Goal: Information Seeking & Learning: Learn about a topic

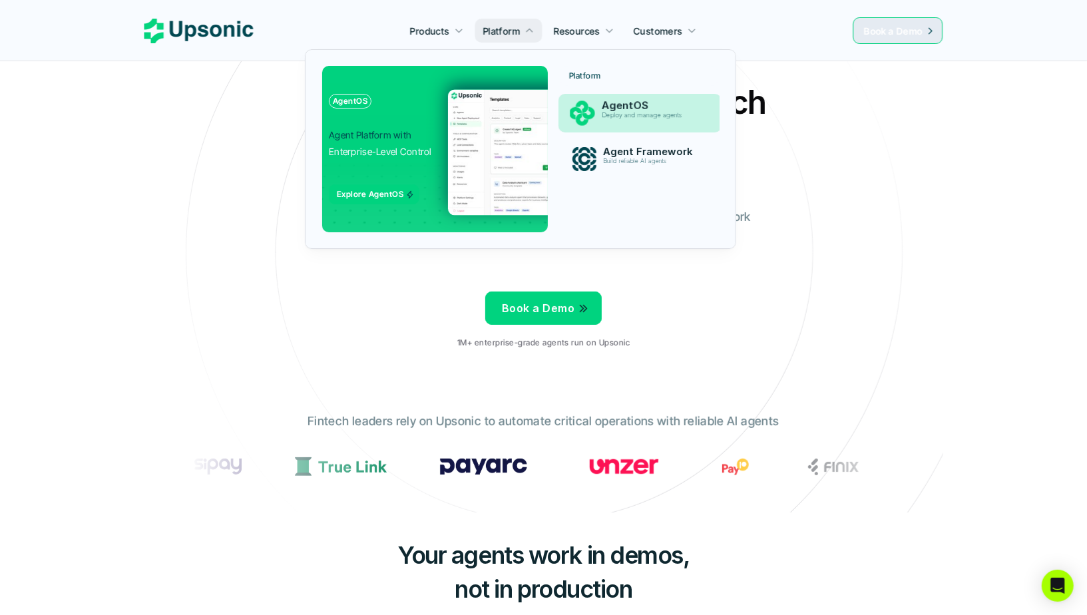
click at [624, 109] on p "AgentOS" at bounding box center [653, 106] width 102 height 13
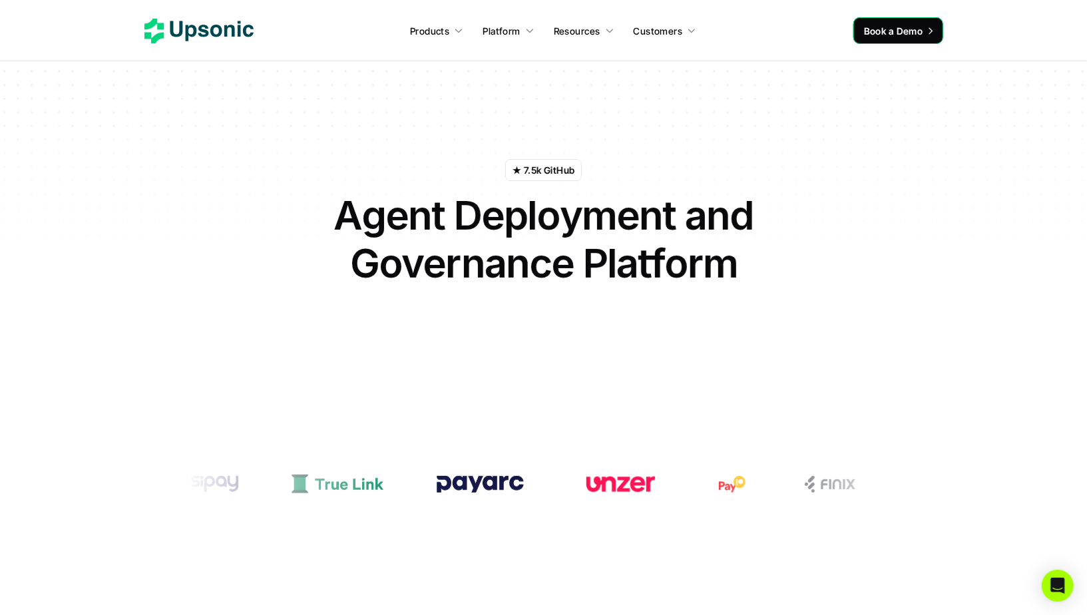
click at [605, 103] on div "★ 7.5k GitHub Agent Deployment and Governance Platform Automate complex workflo…" at bounding box center [543, 248] width 779 height 346
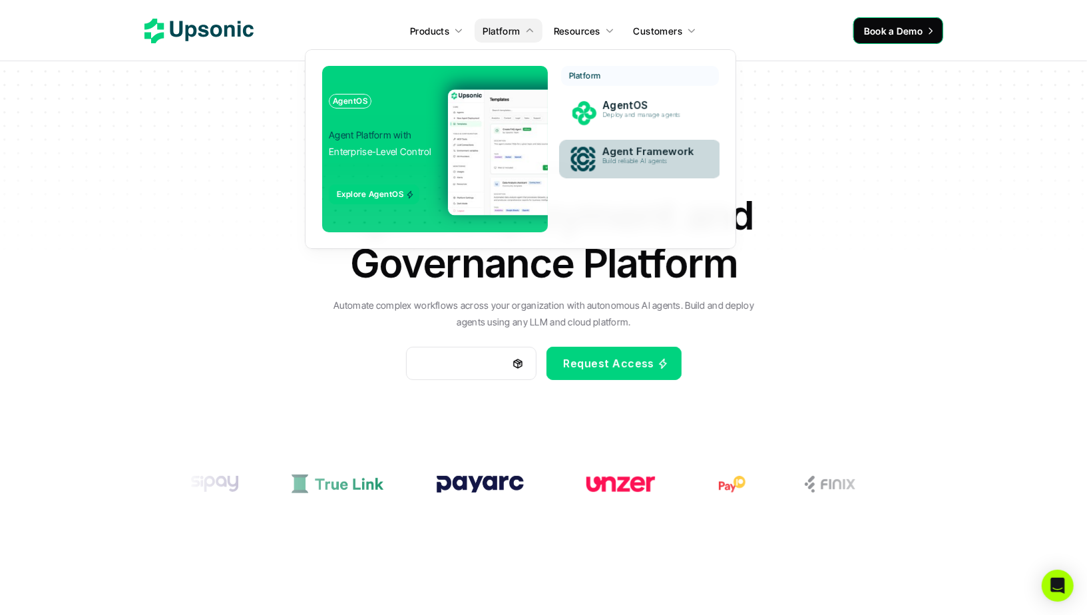
click at [607, 144] on div "Agent Framework Build reliable AI agents" at bounding box center [652, 159] width 115 height 33
click at [634, 160] on p "Build reliable AI agents" at bounding box center [651, 161] width 99 height 7
click at [596, 154] on div "Agent Framework Build reliable AI agents" at bounding box center [652, 159] width 113 height 32
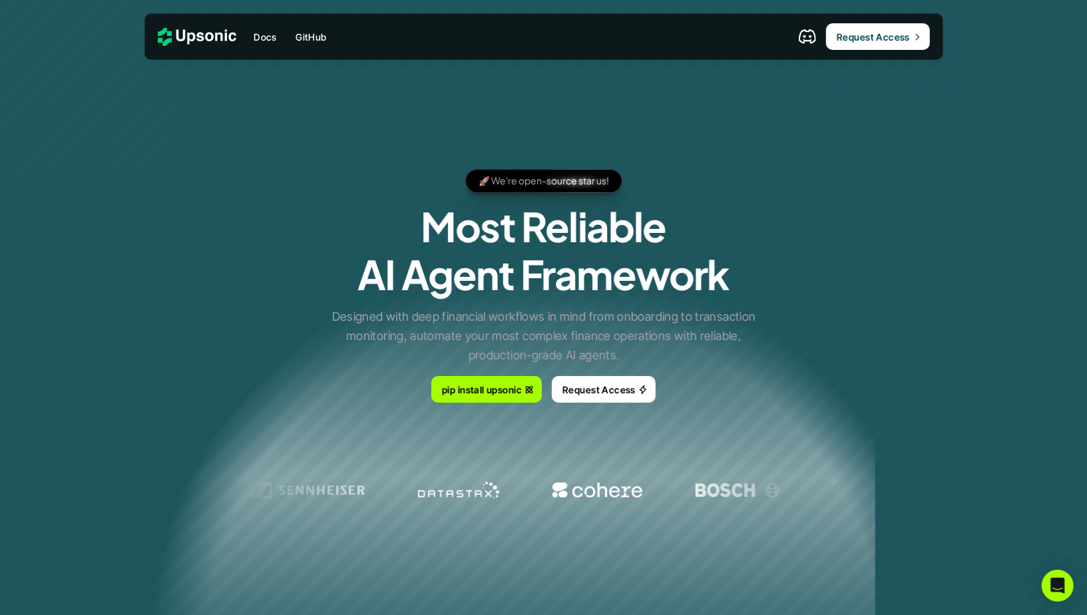
click at [507, 239] on h1 "Most Reliable AI Agent Framework" at bounding box center [544, 250] width 372 height 96
click at [475, 229] on h1 "Most Reliable AI Agent Framework" at bounding box center [544, 250] width 372 height 96
click at [471, 275] on h1 "Most Reliable AI Agent Framework" at bounding box center [544, 250] width 372 height 96
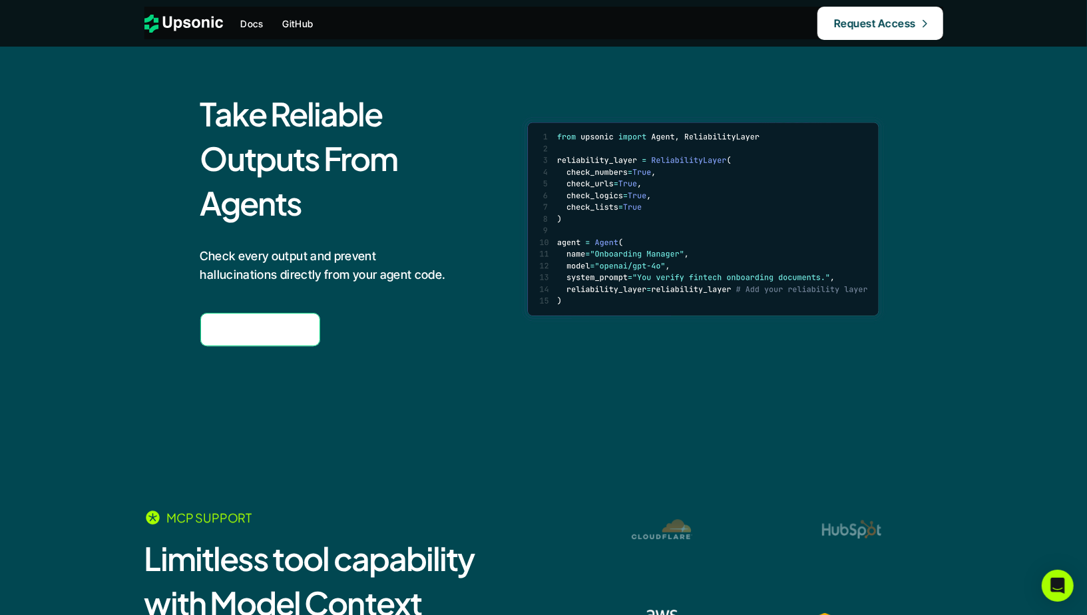
scroll to position [2375, 0]
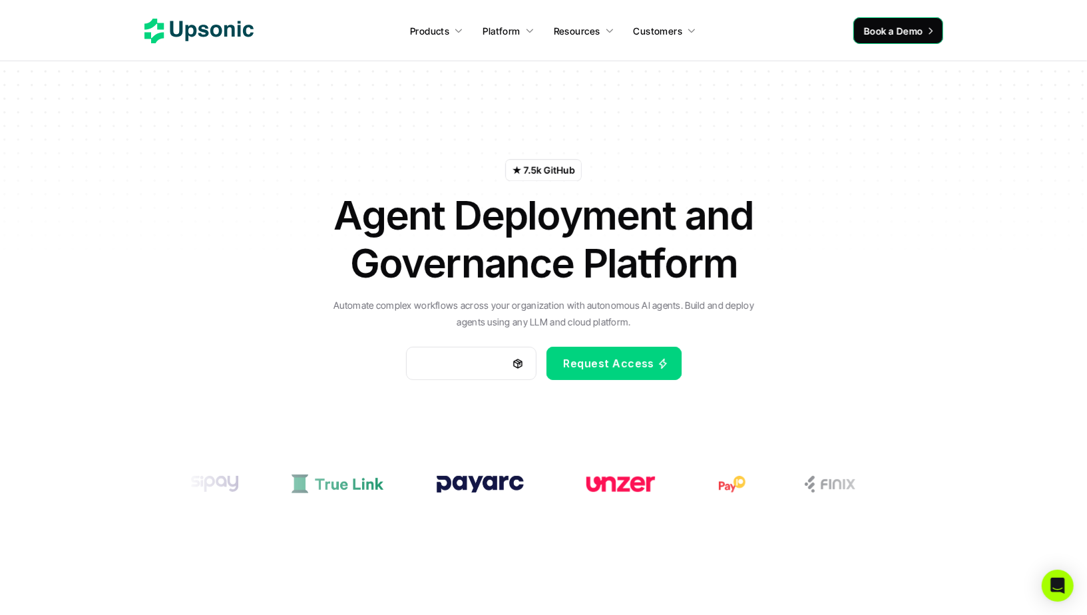
click at [756, 28] on div "Products Platform Resources Customers" at bounding box center [549, 31] width 590 height 20
click at [632, 232] on h1 "Agent Deployment and Governance Platform" at bounding box center [544, 239] width 466 height 96
click at [718, 230] on h1 "Agent Deployment and Governance Platform" at bounding box center [544, 239] width 466 height 96
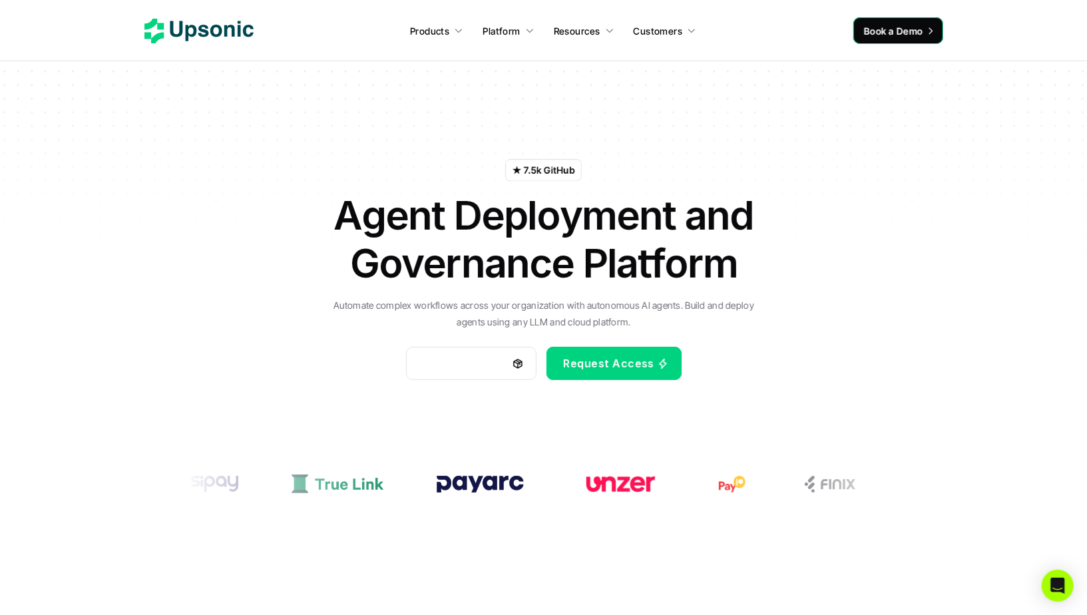
click at [599, 232] on h1 "Agent Deployment and Governance Platform" at bounding box center [544, 239] width 466 height 96
click at [601, 227] on h1 "Agent Deployment and Governance Platform" at bounding box center [544, 239] width 466 height 96
click at [704, 226] on h1 "Agent Deployment and Governance Platform" at bounding box center [544, 239] width 466 height 96
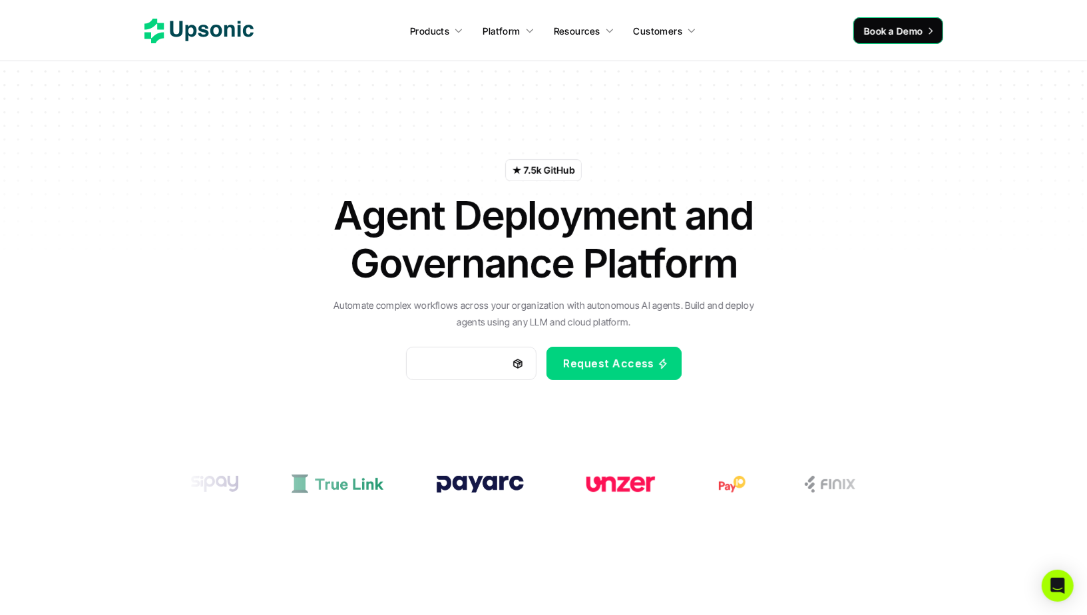
click at [704, 226] on h1 "Agent Deployment and Governance Platform" at bounding box center [544, 239] width 466 height 96
click at [617, 226] on h1 "Agent Deployment and Governance Platform" at bounding box center [544, 239] width 466 height 96
drag, startPoint x: 346, startPoint y: 210, endPoint x: 724, endPoint y: 215, distance: 378.2
click at [724, 215] on h1 "Agent Deployment and Governance Platform" at bounding box center [544, 239] width 466 height 96
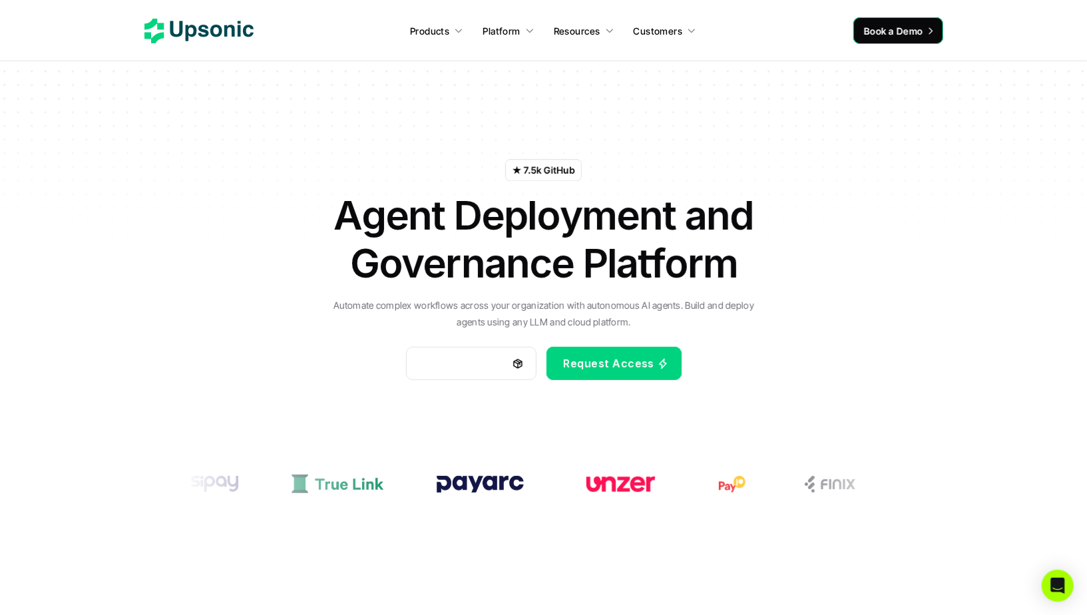
click at [804, 200] on div "★ 7.5k GitHub Agent Deployment and Governance Platform Automate complex workflo…" at bounding box center [543, 248] width 779 height 346
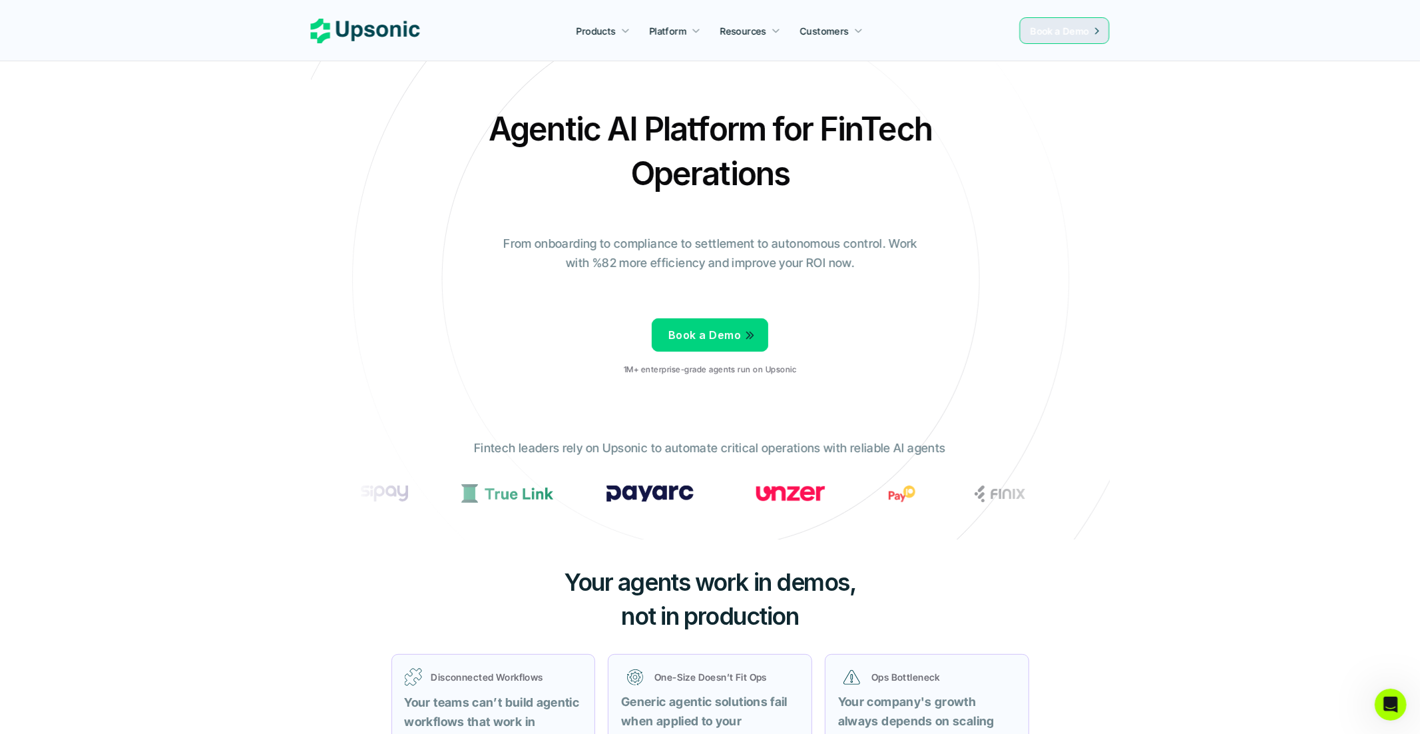
click at [348, 219] on div "Agentic AI Platform for FinTech Operations From onboarding to compliance to set…" at bounding box center [710, 247] width 779 height 280
click at [313, 185] on icon at bounding box center [711, 279] width 894 height 894
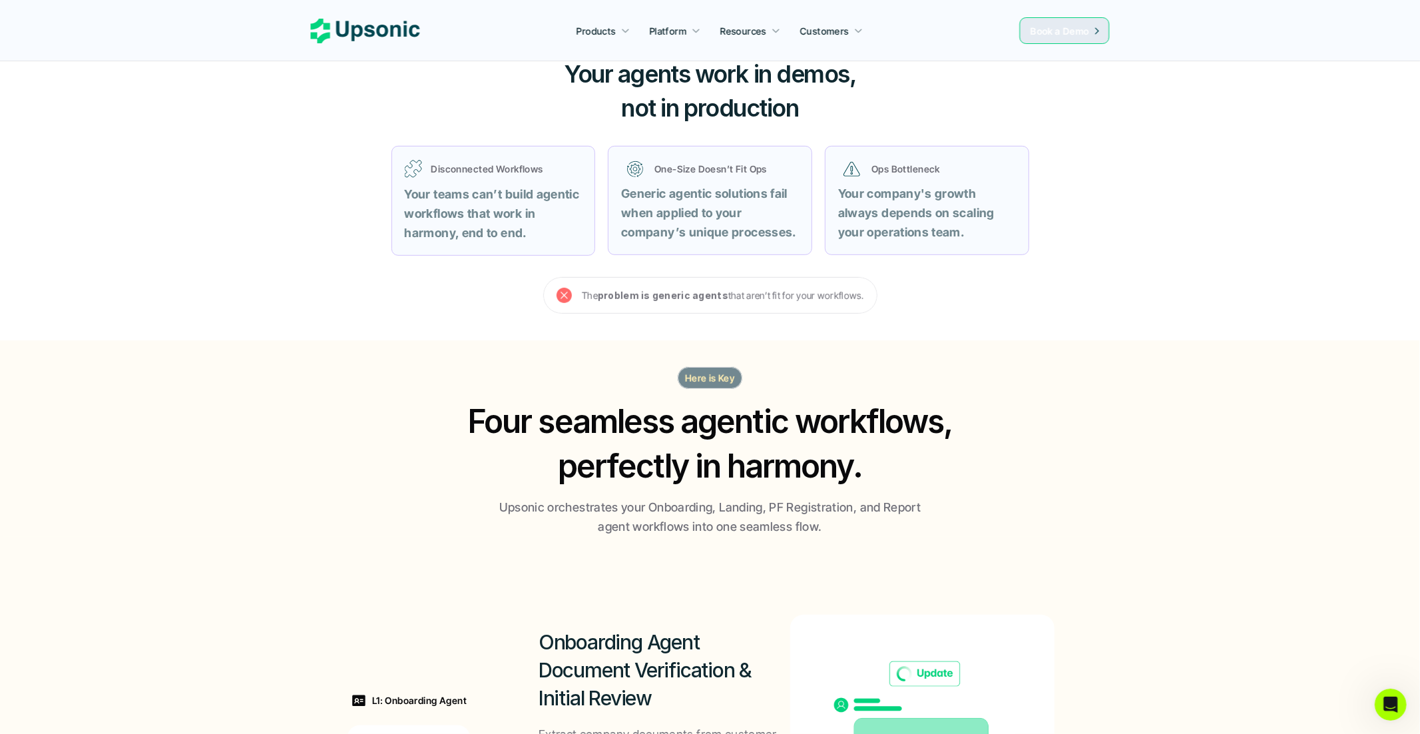
scroll to position [515, 0]
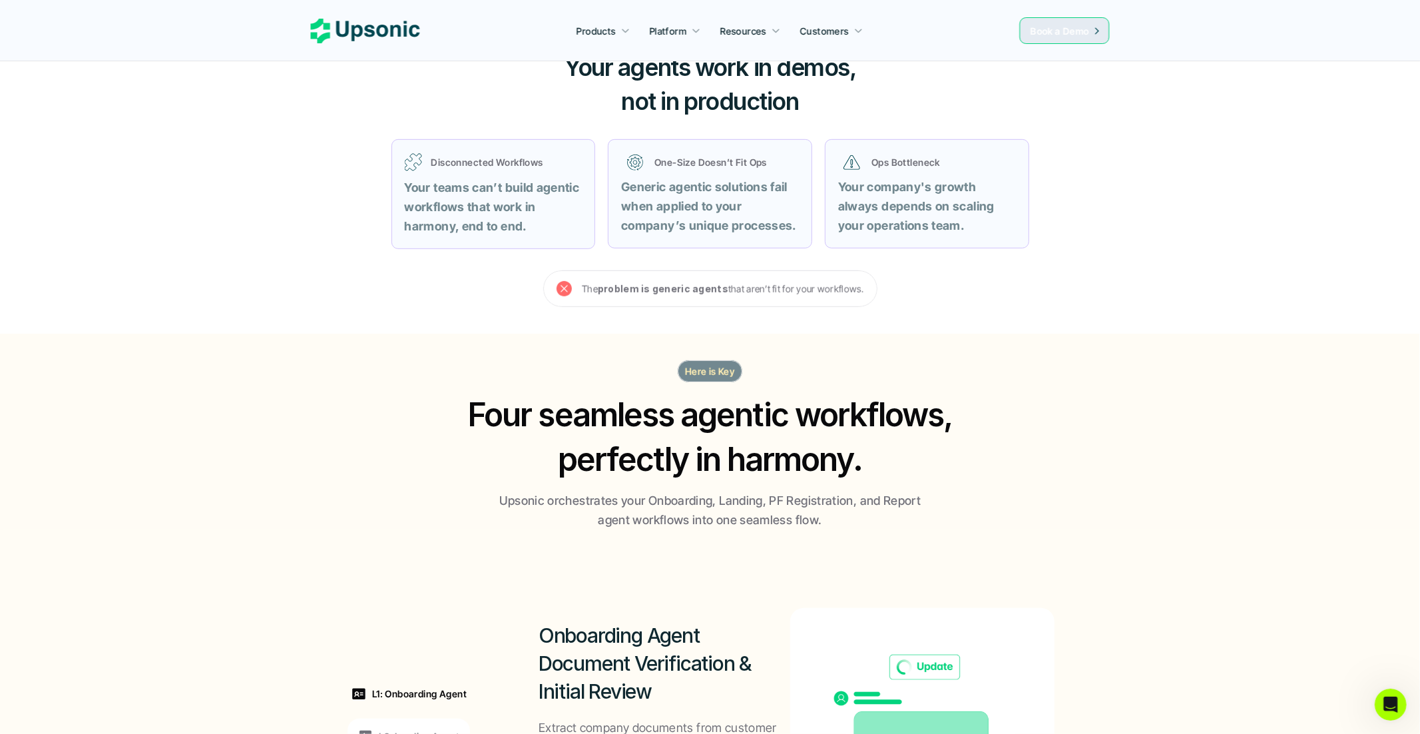
click at [316, 200] on div "Your agents work in demos, not in production Disconnected Workflows Your teams …" at bounding box center [710, 179] width 799 height 308
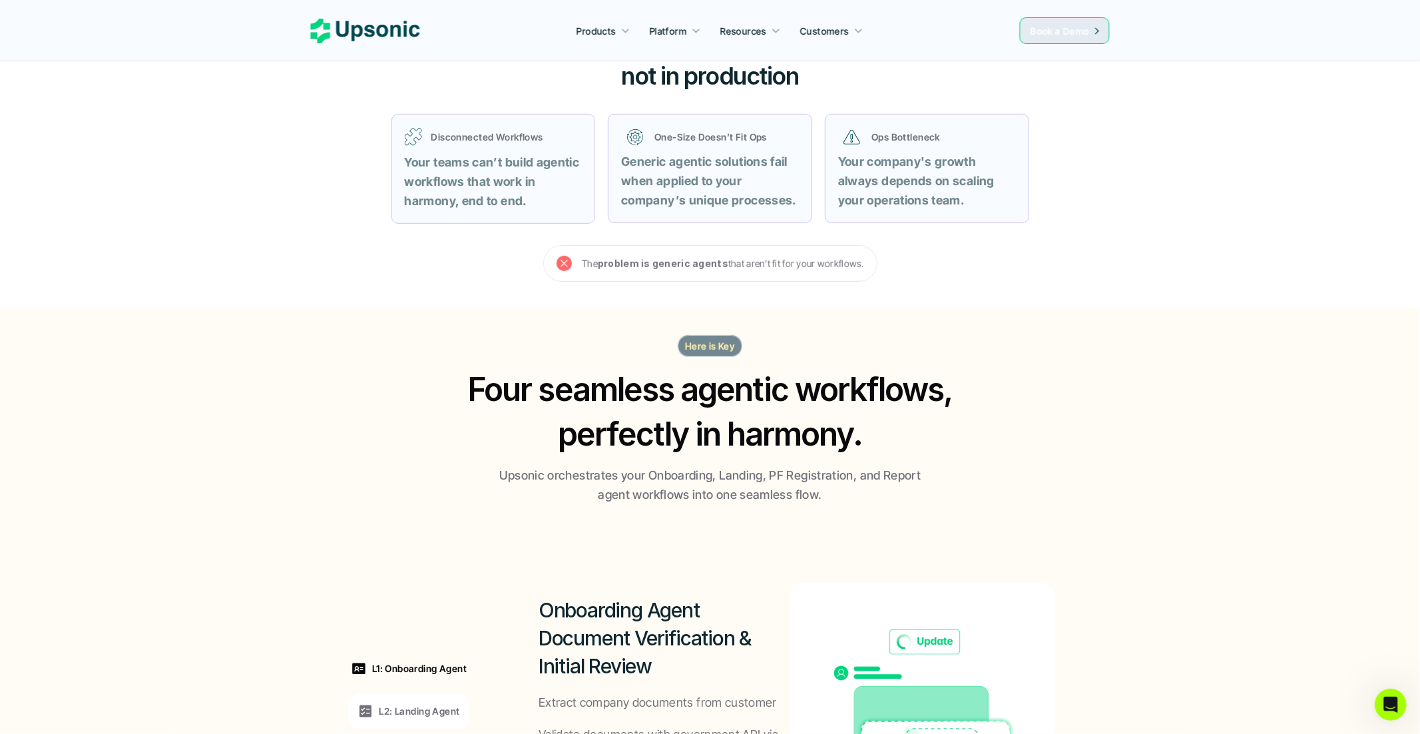
scroll to position [546, 0]
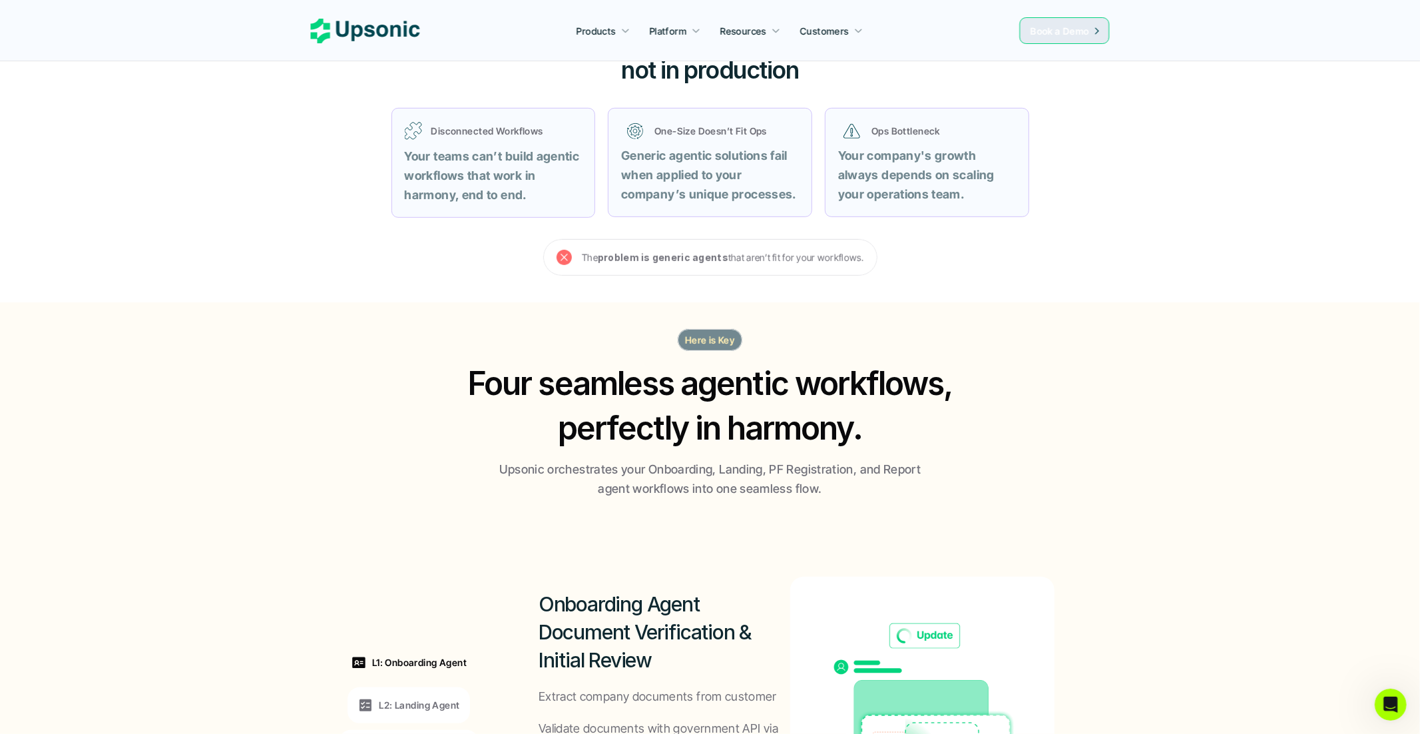
click at [459, 250] on section "The problem is generic agents that aren’t fit for your workflows." at bounding box center [710, 257] width 799 height 37
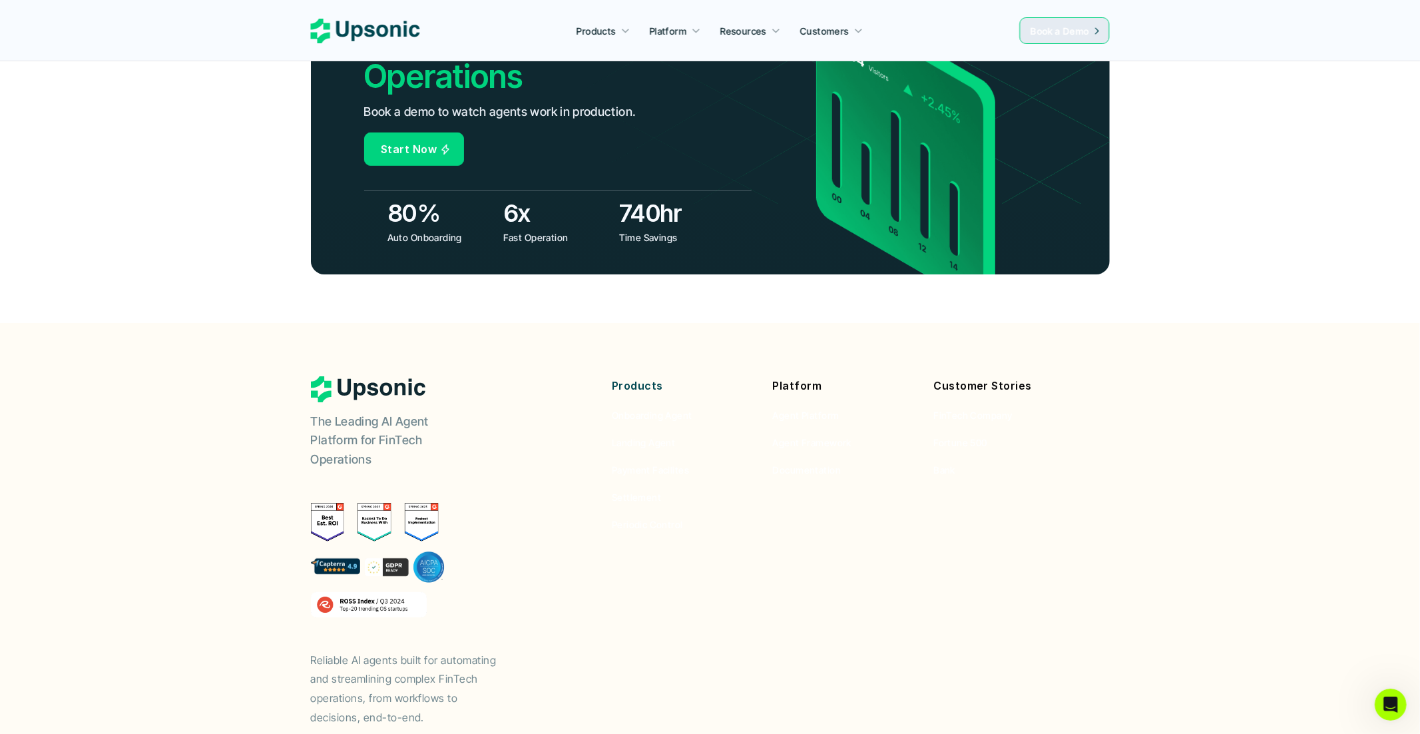
scroll to position [4816, 0]
